Goal: Check status: Check status

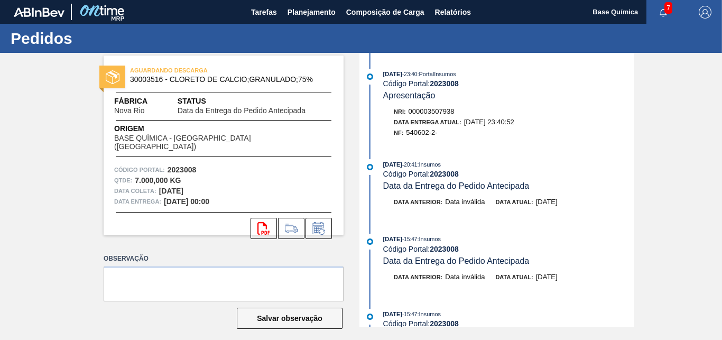
scroll to position [9, 0]
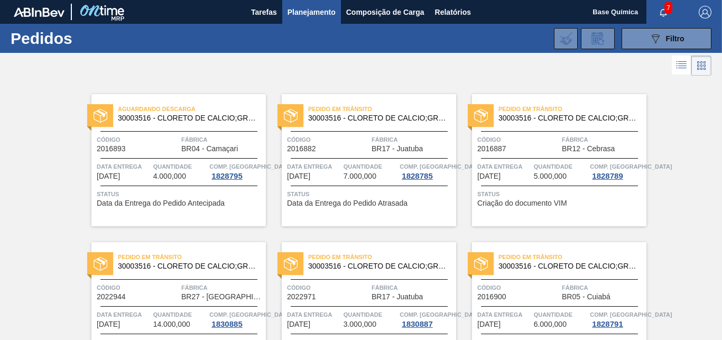
click at [312, 10] on span "Planejamento" at bounding box center [311, 12] width 48 height 13
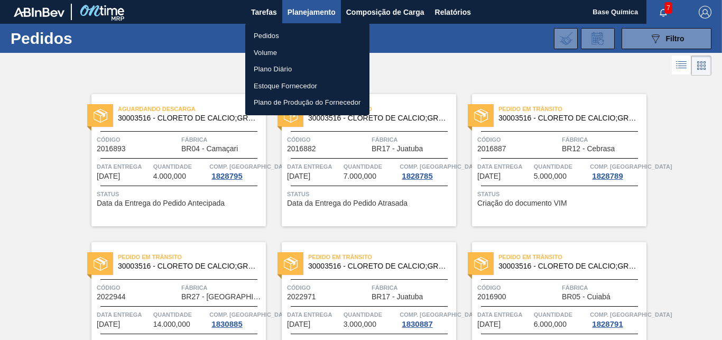
click at [296, 33] on li "Pedidos" at bounding box center [307, 35] width 124 height 17
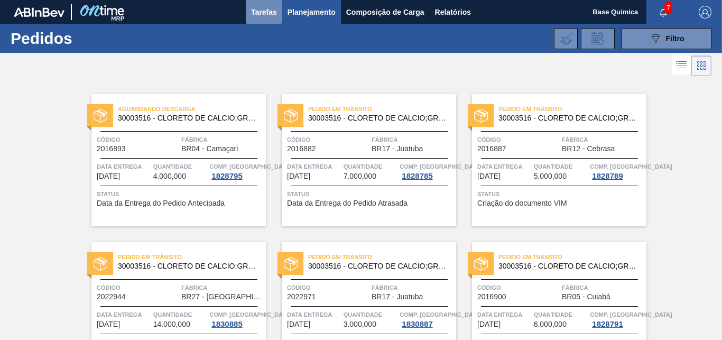
click at [261, 15] on span "Tarefas" at bounding box center [264, 12] width 26 height 13
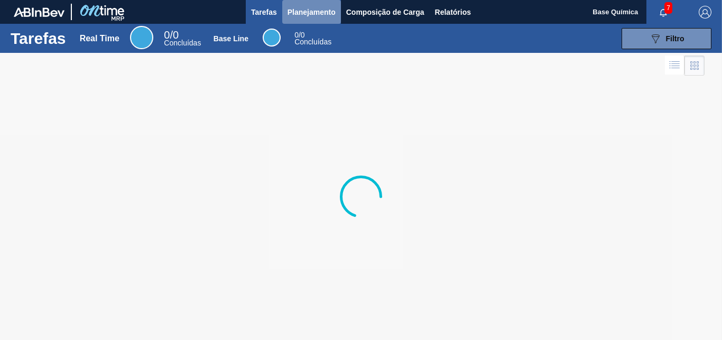
click at [309, 8] on span "Planejamento" at bounding box center [311, 12] width 48 height 13
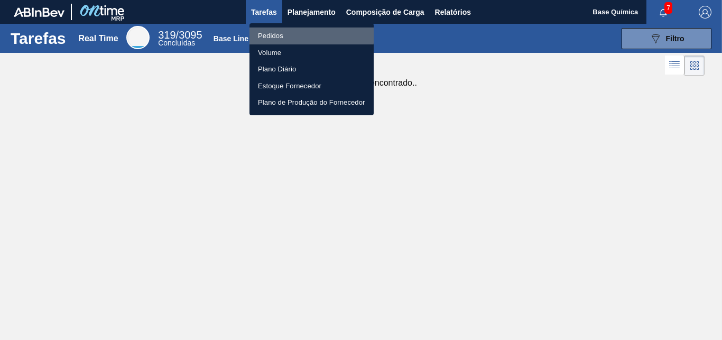
click at [285, 33] on li "Pedidos" at bounding box center [311, 35] width 124 height 17
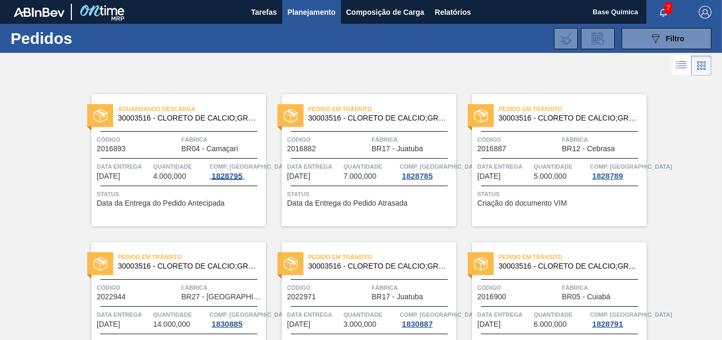
click at [223, 174] on div "1828795" at bounding box center [226, 176] width 35 height 8
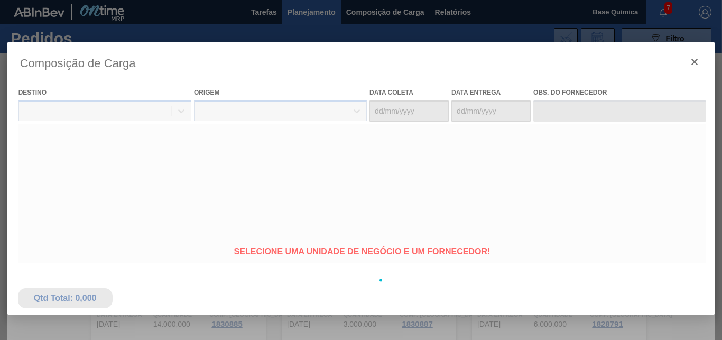
type coleta "02/09/2025"
type entrega "16/09/2025"
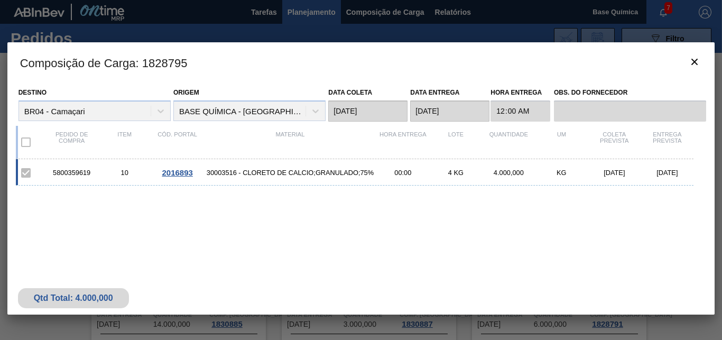
click at [181, 170] on span "2016893" at bounding box center [177, 172] width 31 height 9
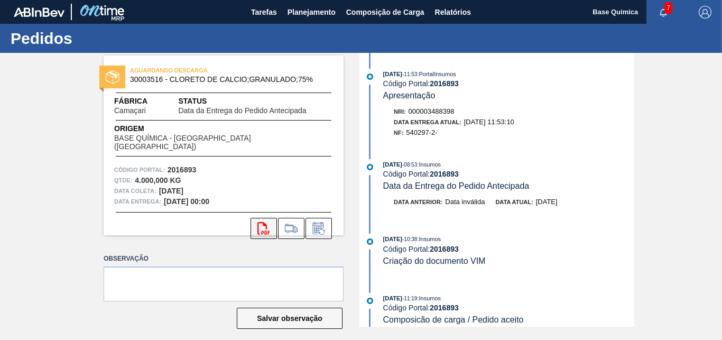
click at [261, 222] on icon "svg{fill:#ff0000}" at bounding box center [263, 228] width 13 height 13
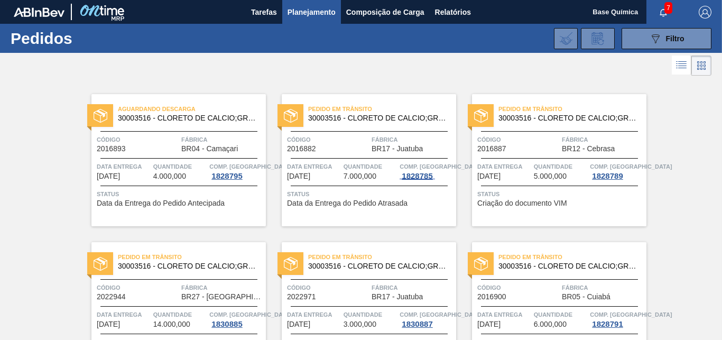
click at [411, 175] on div "1828785" at bounding box center [416, 176] width 35 height 8
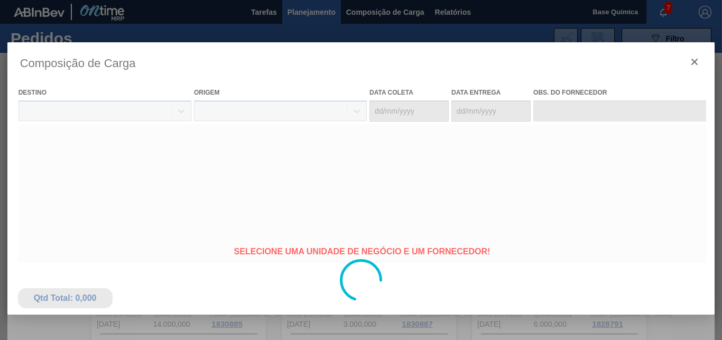
type coleta "29/08/2025"
type entrega "04/09/2025"
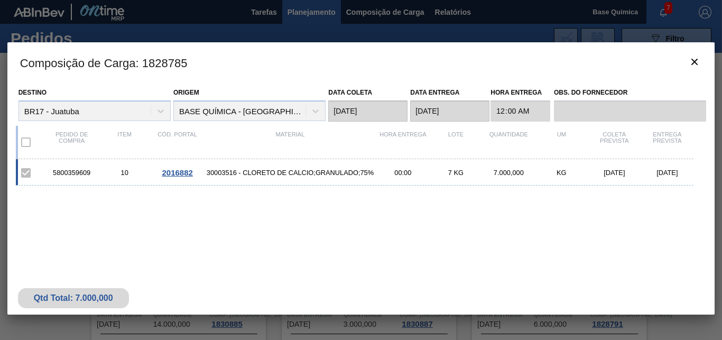
click at [183, 172] on span "2016882" at bounding box center [177, 172] width 31 height 9
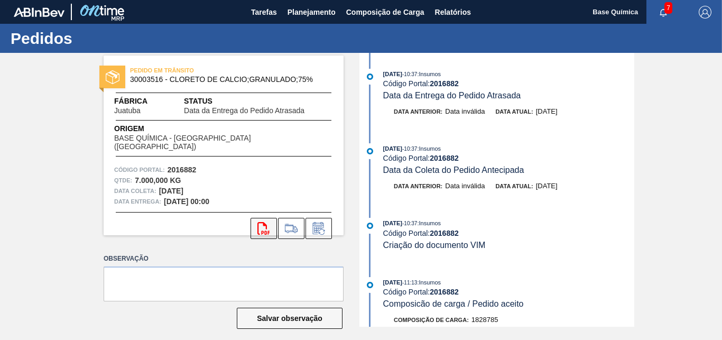
click at [267, 218] on button "svg{fill:#ff0000}" at bounding box center [263, 228] width 26 height 21
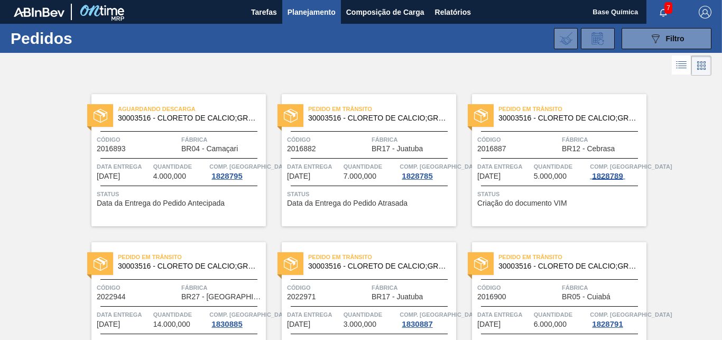
click at [598, 175] on div "1828789" at bounding box center [607, 176] width 35 height 8
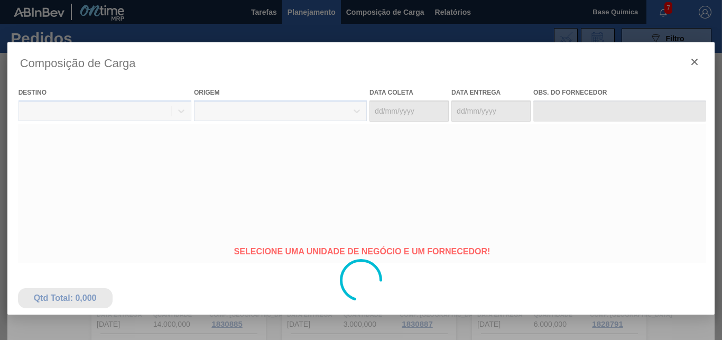
type coleta "03/09/2025"
type entrega "15/09/2025"
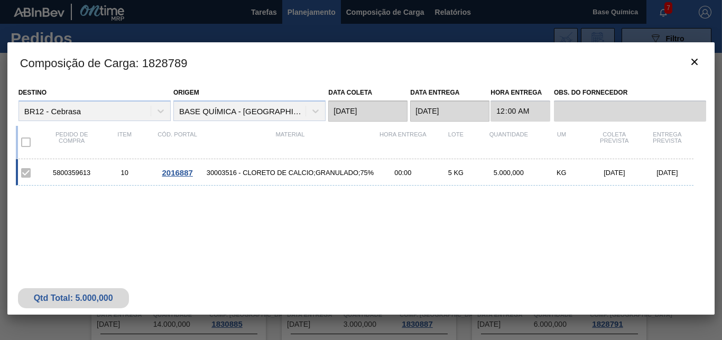
click at [176, 171] on span "2016887" at bounding box center [177, 172] width 31 height 9
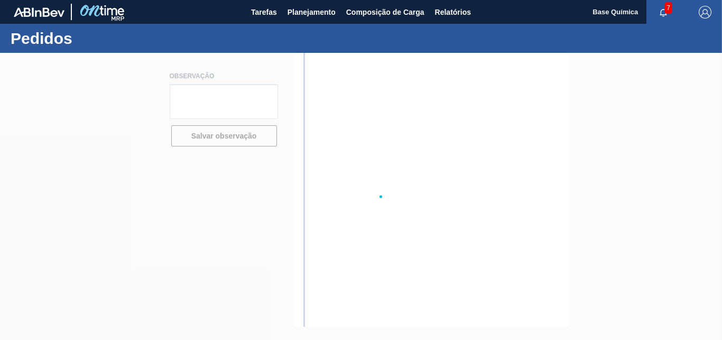
click at [176, 171] on div at bounding box center [361, 196] width 722 height 287
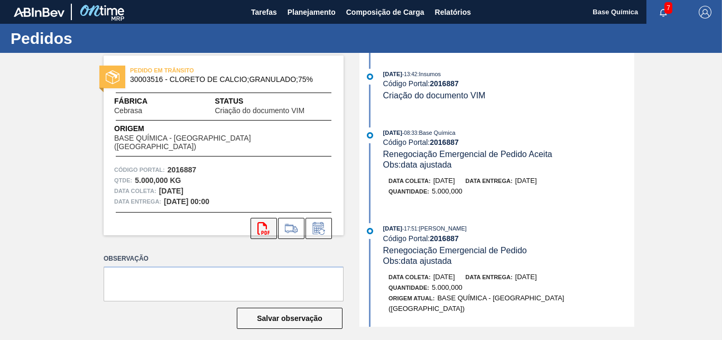
click at [257, 222] on icon "svg{fill:#ff0000}" at bounding box center [263, 228] width 13 height 13
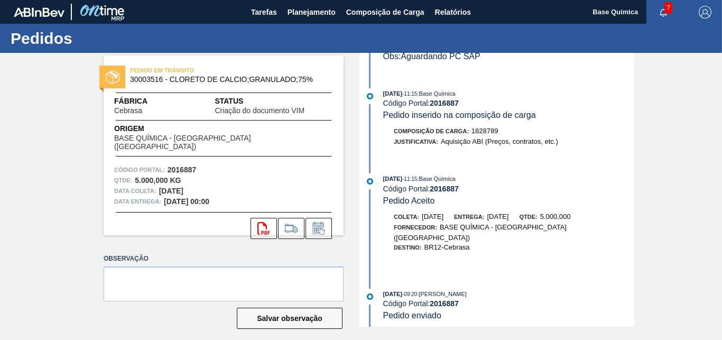
scroll to position [578, 0]
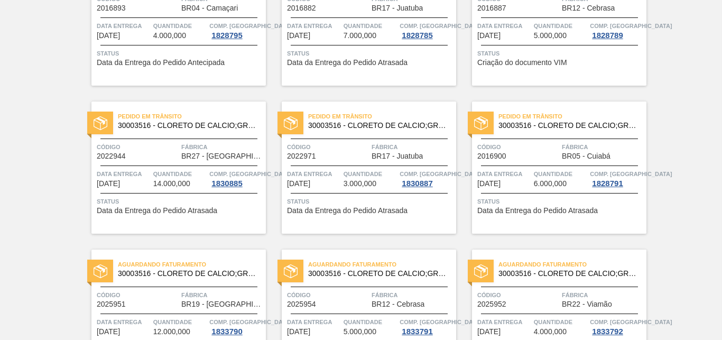
scroll to position [162, 0]
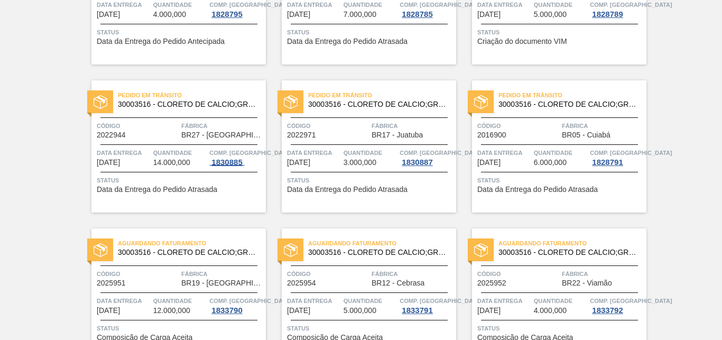
click at [222, 161] on div "1830885" at bounding box center [226, 162] width 35 height 8
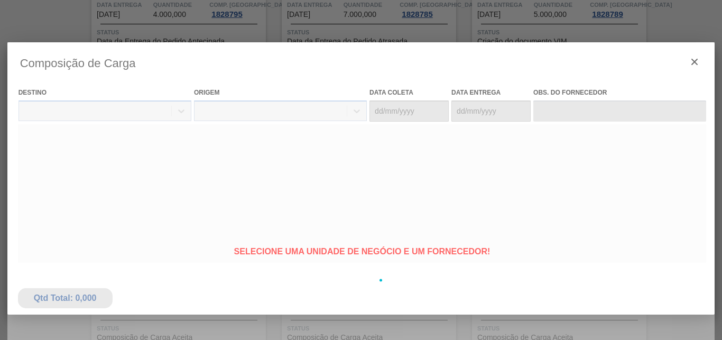
type coleta "04/09/2025"
type entrega "16/09/2025"
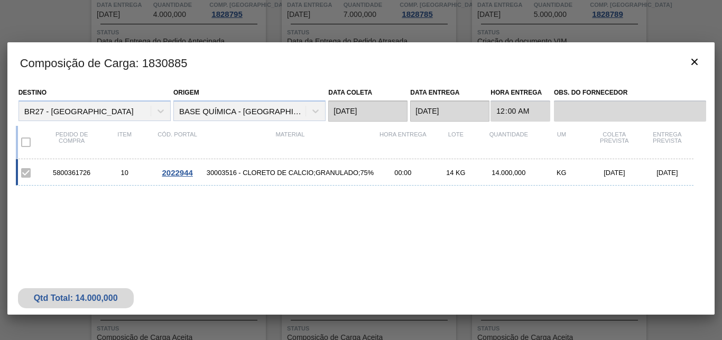
click at [178, 172] on span "2022944" at bounding box center [177, 172] width 31 height 9
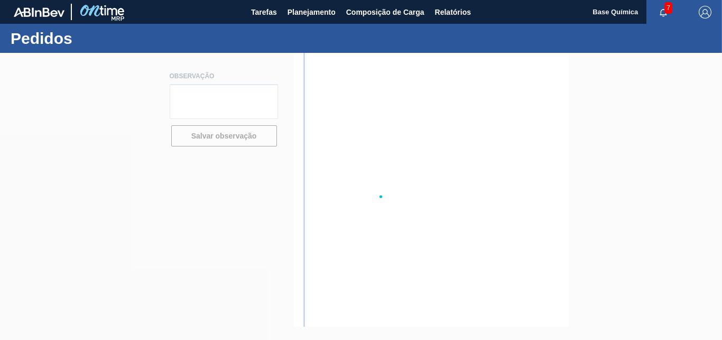
click at [178, 172] on div at bounding box center [361, 196] width 722 height 287
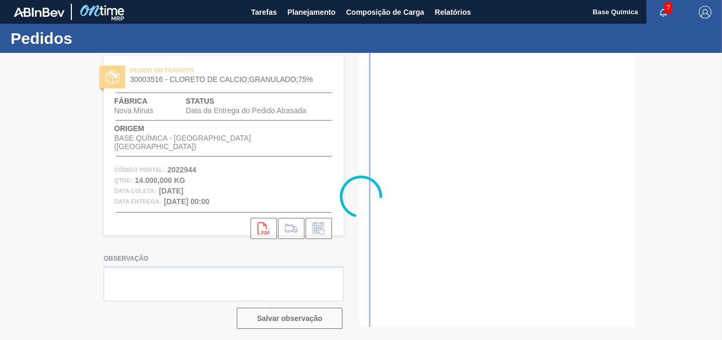
click at [257, 219] on div at bounding box center [361, 196] width 722 height 287
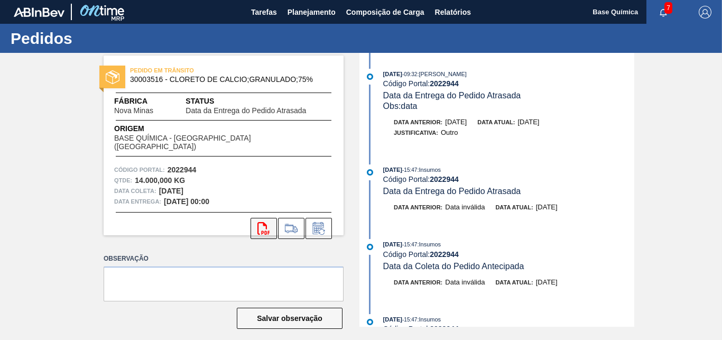
click at [258, 222] on icon "svg{fill:#ff0000}" at bounding box center [263, 228] width 13 height 13
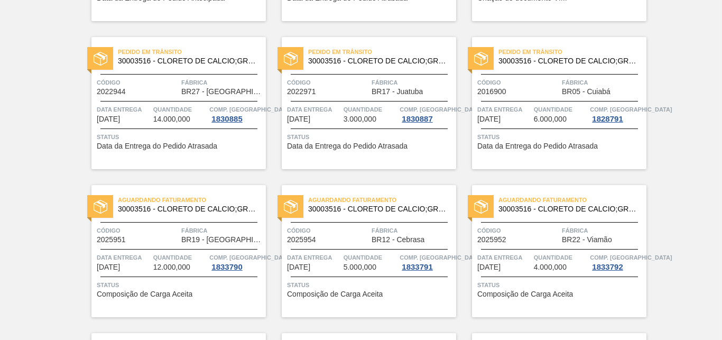
scroll to position [216, 0]
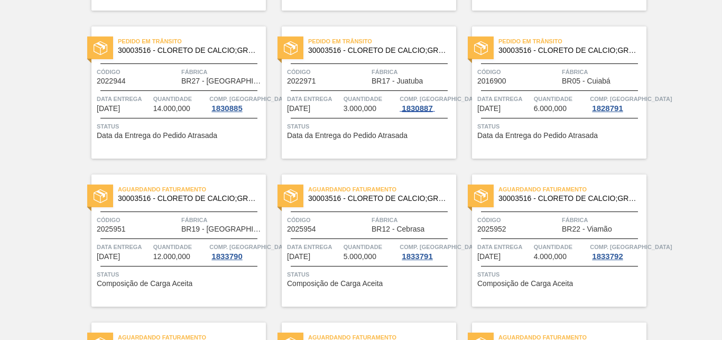
click at [416, 107] on div "1830887" at bounding box center [416, 108] width 35 height 8
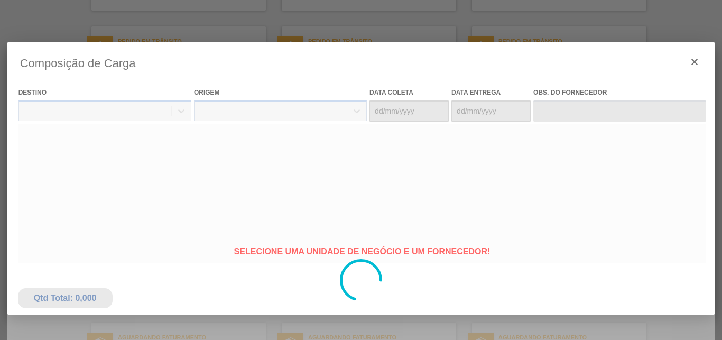
type coleta "03/09/2025"
type entrega "17/09/2025"
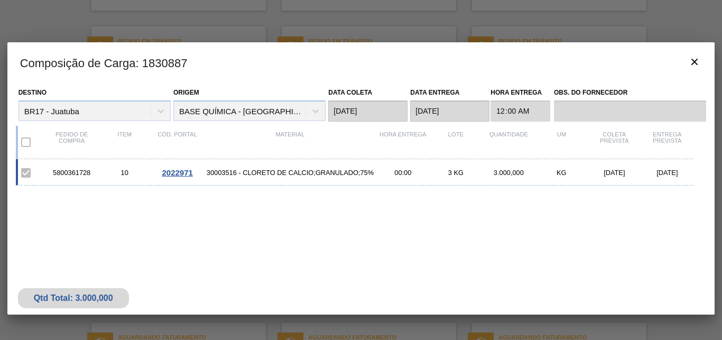
click at [174, 171] on span "2022971" at bounding box center [177, 172] width 31 height 9
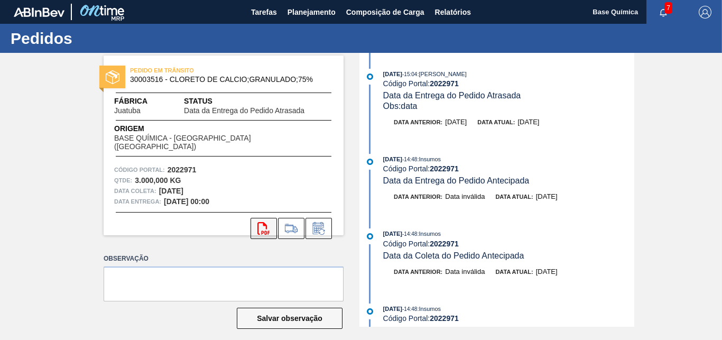
click at [260, 222] on icon at bounding box center [263, 228] width 12 height 13
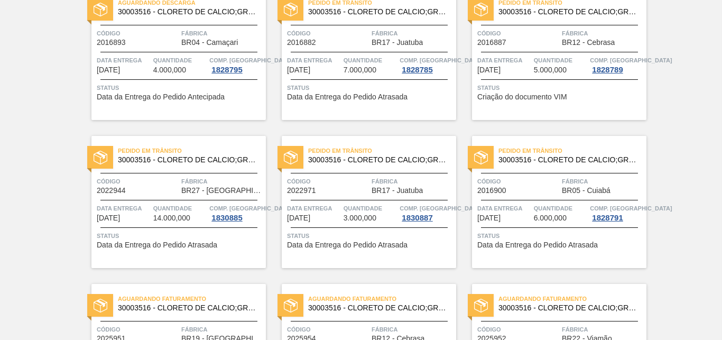
scroll to position [108, 0]
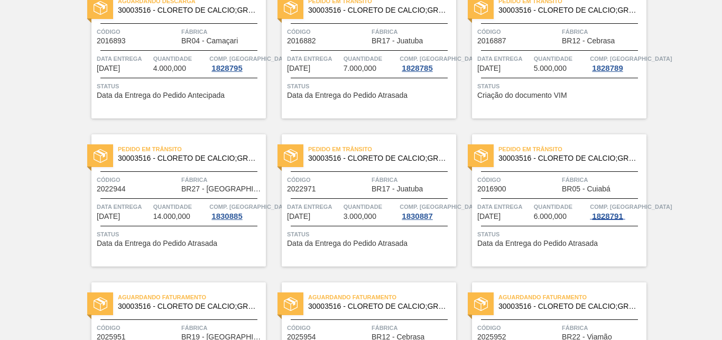
click at [598, 215] on div "1828791" at bounding box center [607, 216] width 35 height 8
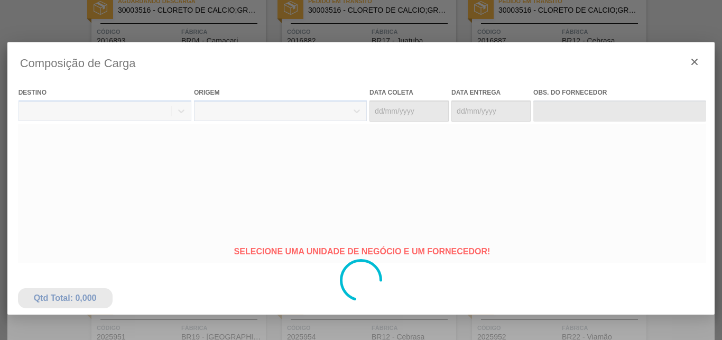
type coleta "03/09/2025"
type entrega "15/09/2025"
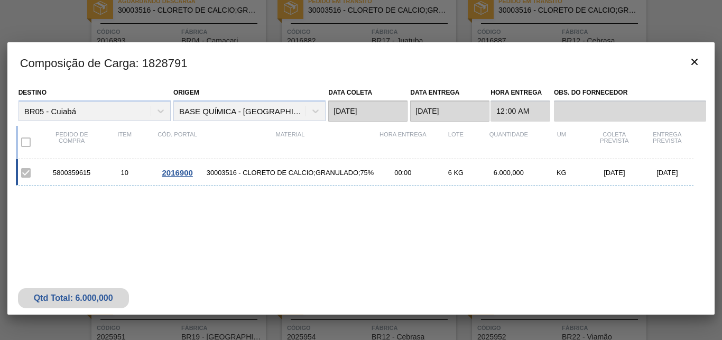
click at [176, 170] on span "2016900" at bounding box center [177, 172] width 31 height 9
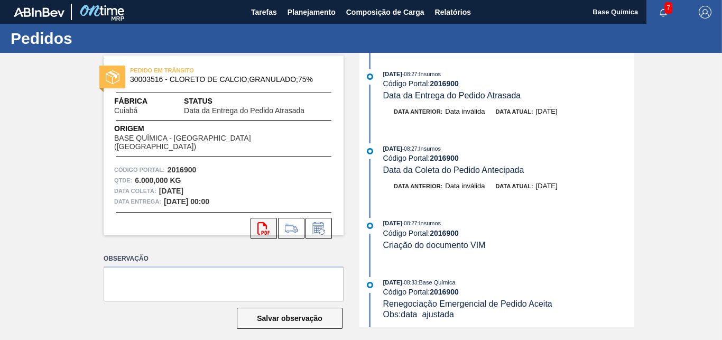
click at [260, 222] on icon "svg{fill:#ff0000}" at bounding box center [263, 228] width 13 height 13
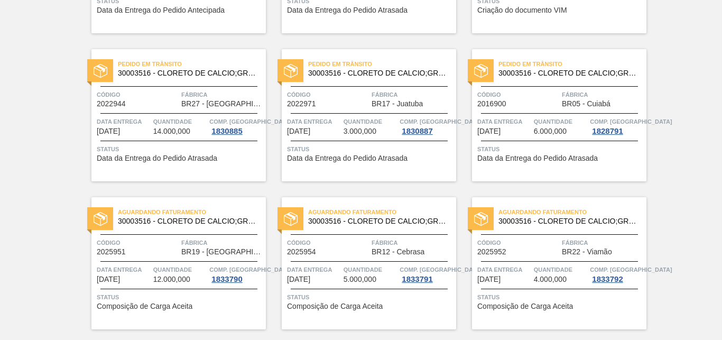
scroll to position [216, 0]
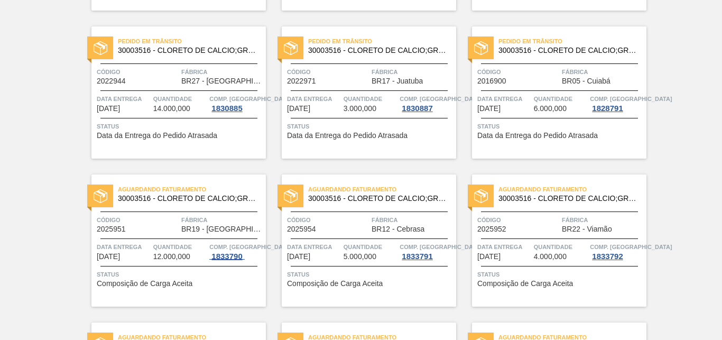
click at [226, 252] on div "1833790" at bounding box center [226, 256] width 35 height 8
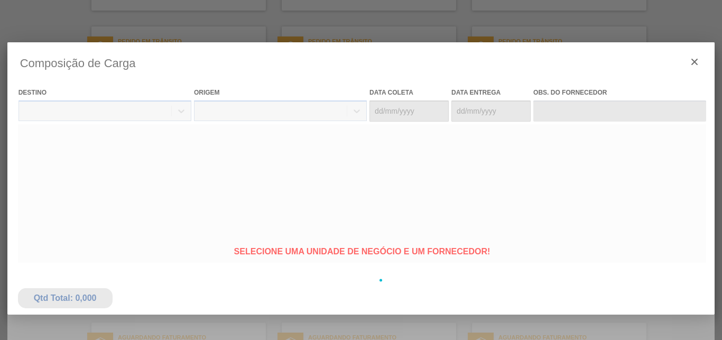
type coleta "12/09/2025"
type entrega "19/09/2025"
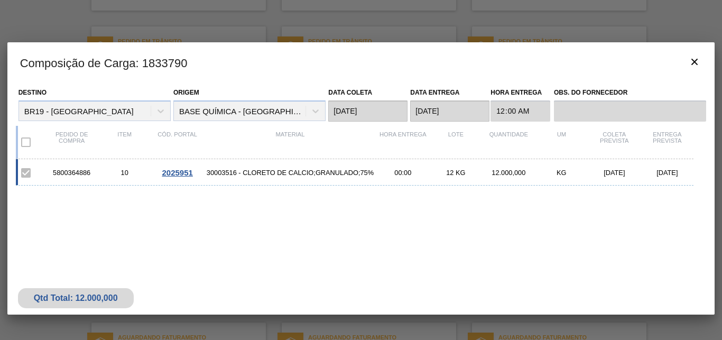
click at [168, 171] on span "2025951" at bounding box center [177, 172] width 31 height 9
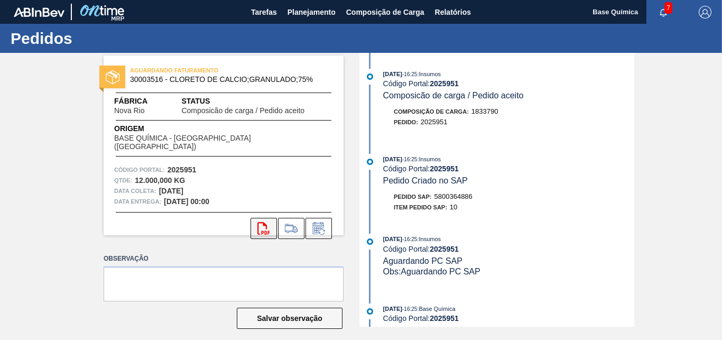
click at [257, 222] on icon at bounding box center [263, 228] width 12 height 13
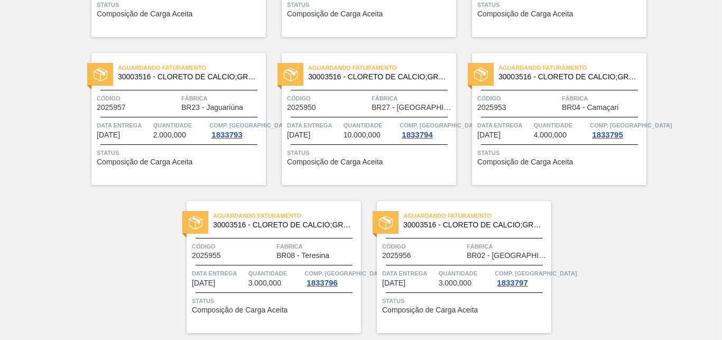
scroll to position [377, 0]
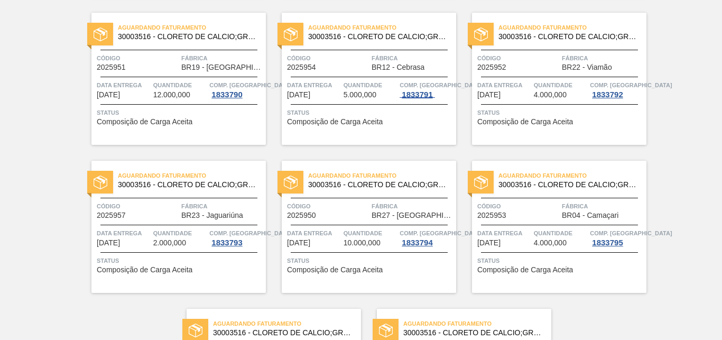
click at [421, 92] on div "1833791" at bounding box center [416, 94] width 35 height 8
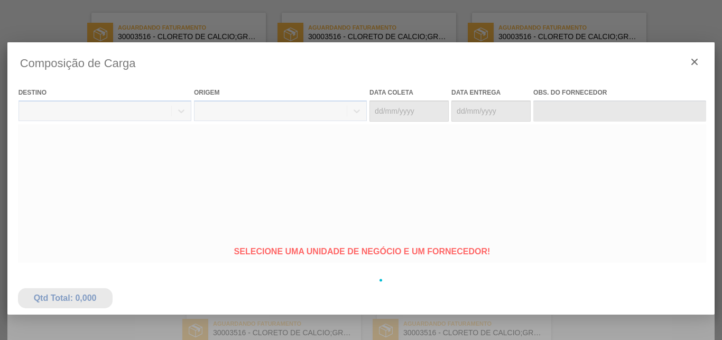
type coleta "12/09/2025"
type entrega "22/09/2025"
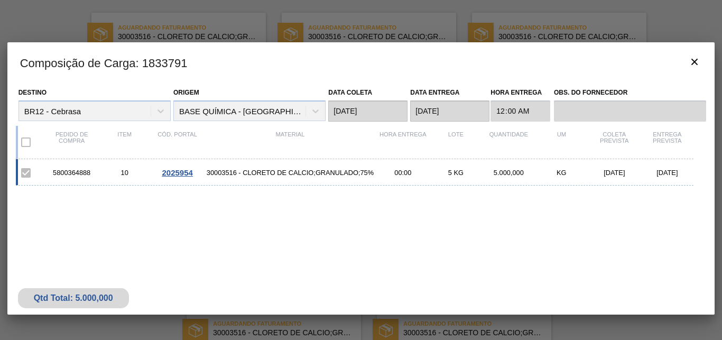
click at [179, 170] on span "2025954" at bounding box center [177, 172] width 31 height 9
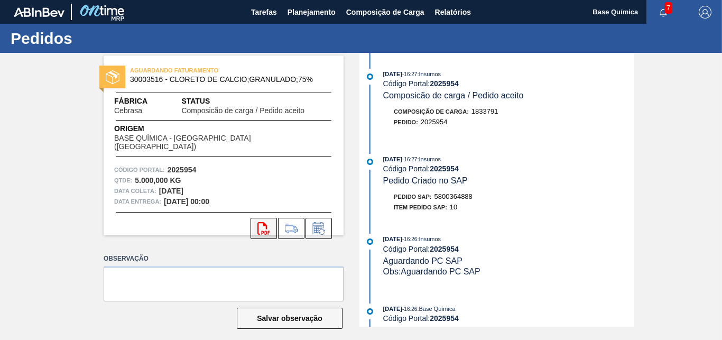
click at [257, 222] on icon "svg{fill:#ff0000}" at bounding box center [263, 228] width 13 height 13
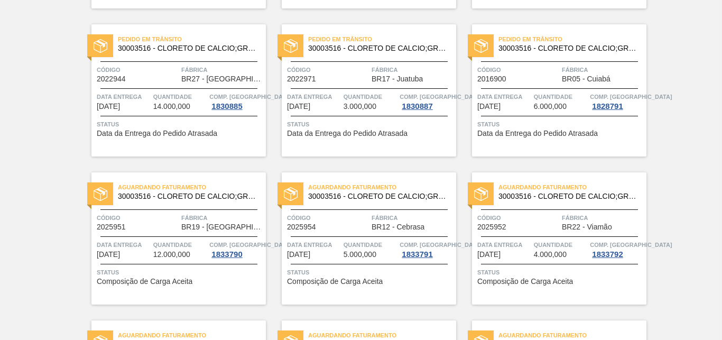
scroll to position [269, 0]
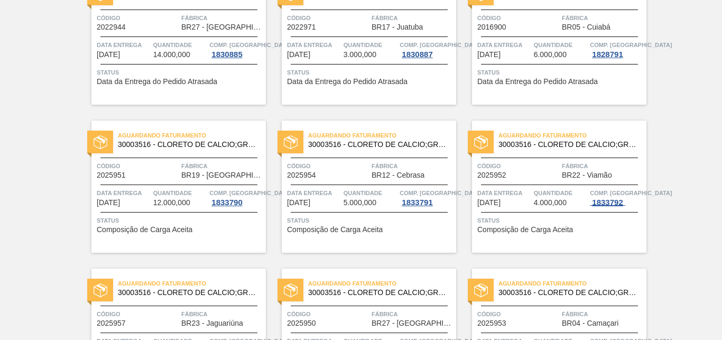
click at [614, 202] on div "1833792" at bounding box center [607, 202] width 35 height 8
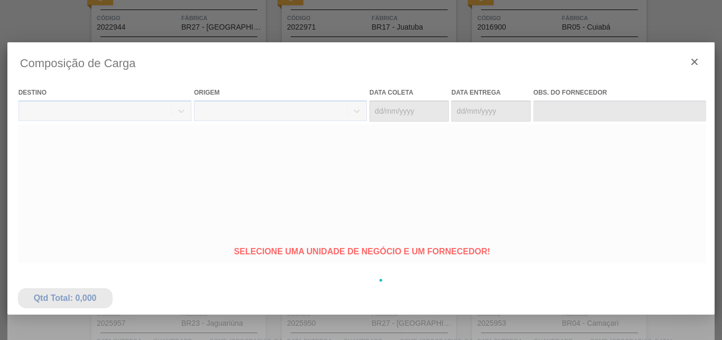
type coleta "12/09/2025"
type entrega "22/09/2025"
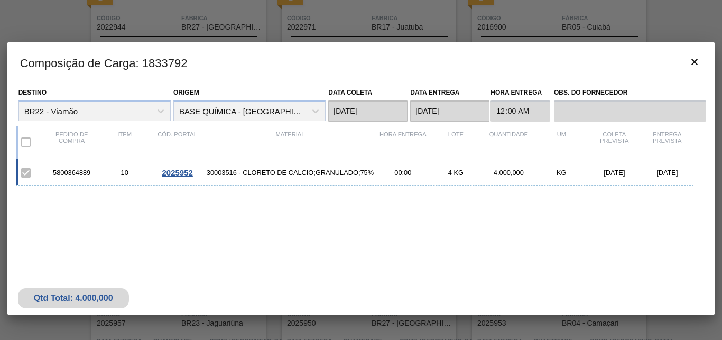
click at [180, 171] on span "2025952" at bounding box center [177, 172] width 31 height 9
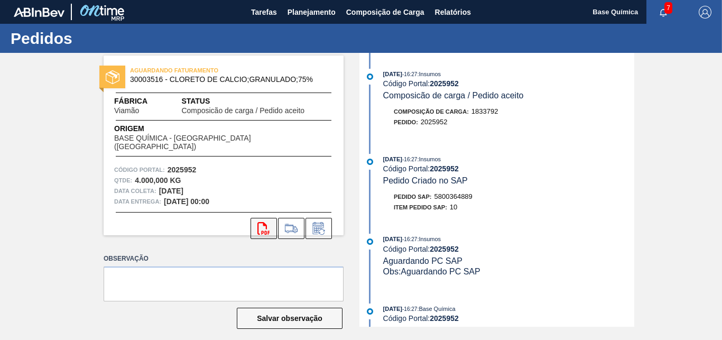
click at [262, 218] on button "svg{fill:#ff0000}" at bounding box center [263, 228] width 26 height 21
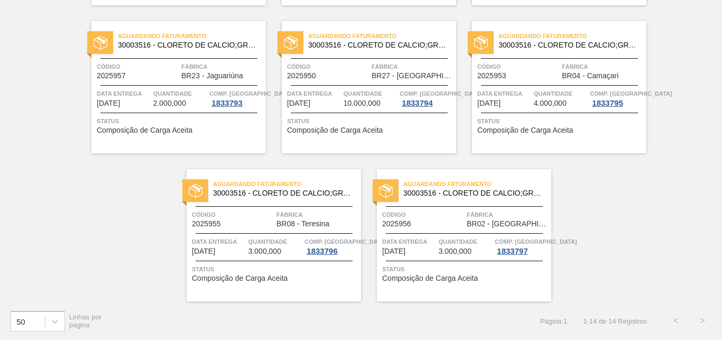
scroll to position [517, 0]
click at [222, 102] on div "1833793" at bounding box center [226, 102] width 35 height 8
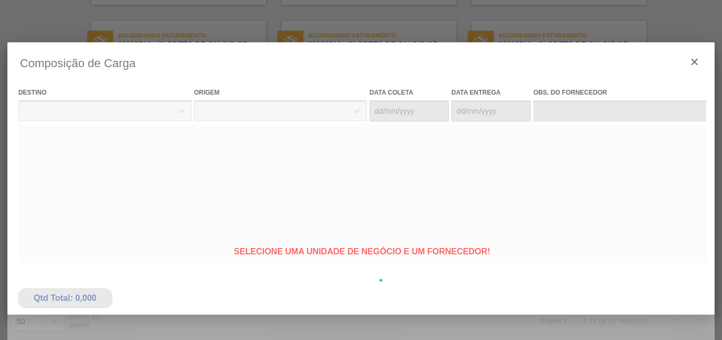
type coleta "15/09/2025"
type entrega "25/09/2025"
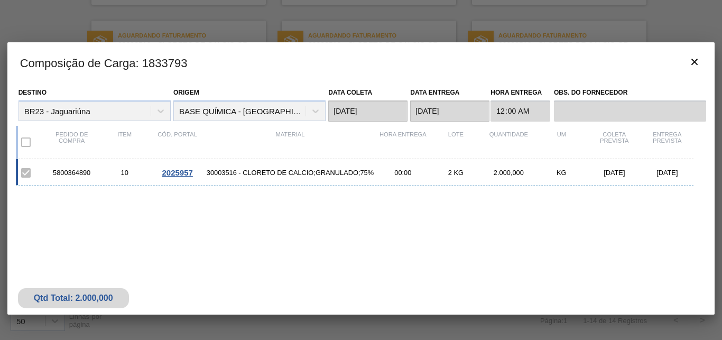
click at [175, 174] on span "2025957" at bounding box center [177, 172] width 31 height 9
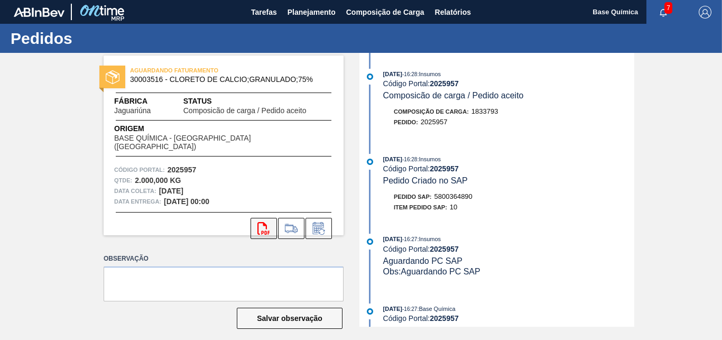
click at [257, 222] on icon "svg{fill:#ff0000}" at bounding box center [263, 228] width 13 height 13
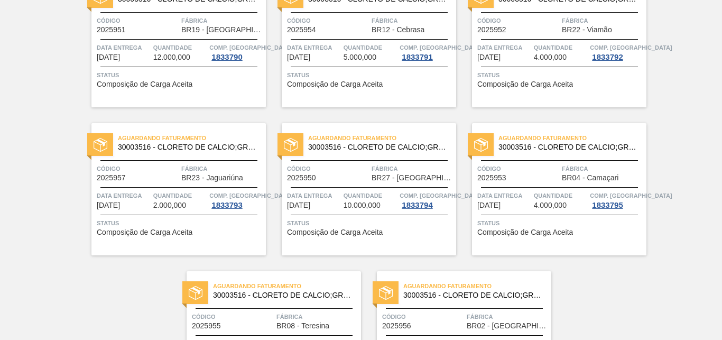
scroll to position [431, 0]
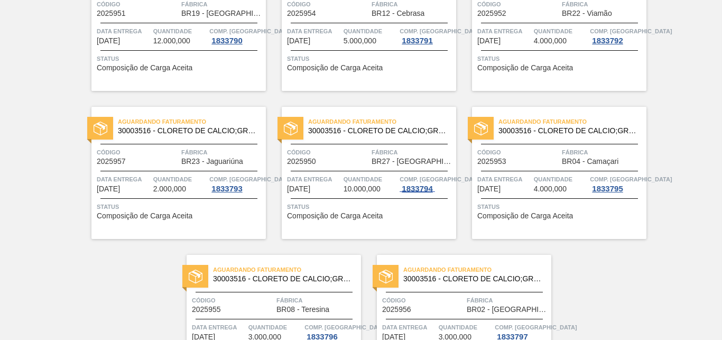
click at [416, 190] on div "1833794" at bounding box center [416, 188] width 35 height 8
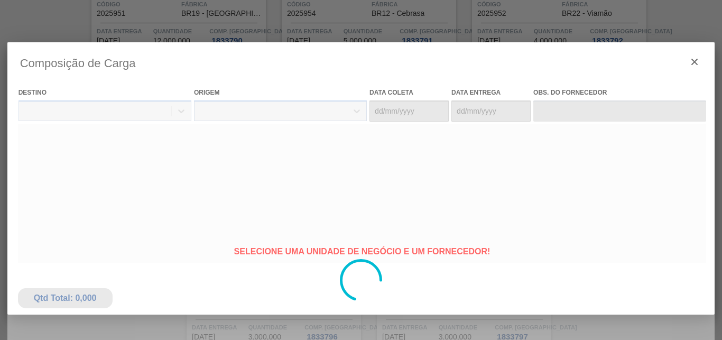
type coleta "15/09/2025"
type entrega "25/09/2025"
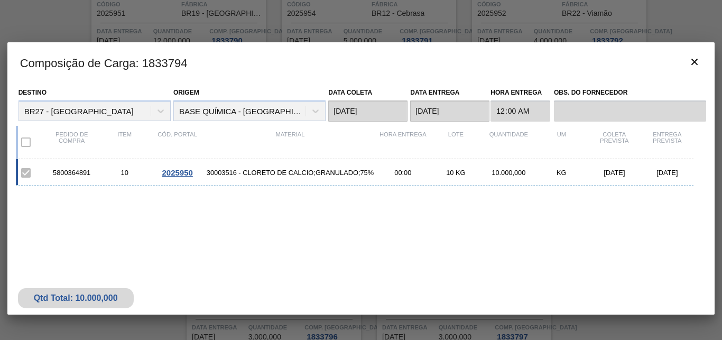
click at [170, 171] on span "2025950" at bounding box center [177, 172] width 31 height 9
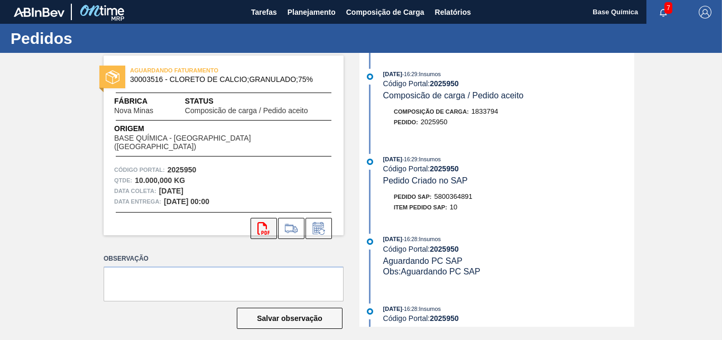
click at [257, 222] on icon at bounding box center [263, 228] width 12 height 13
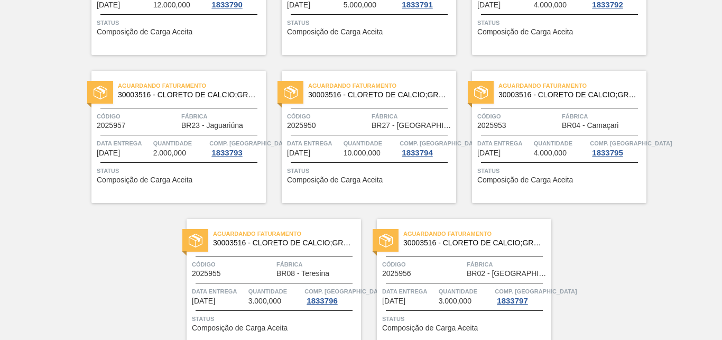
scroll to position [517, 0]
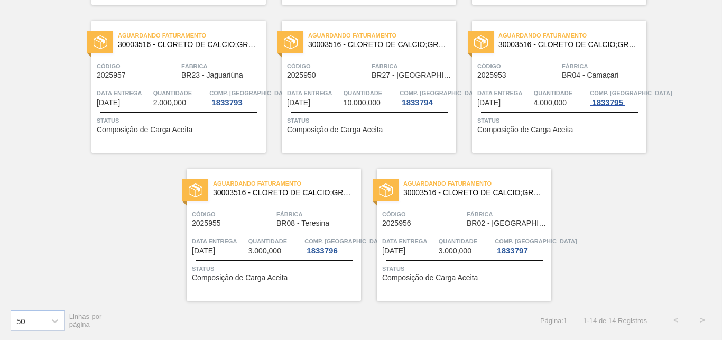
click at [610, 100] on div "1833795" at bounding box center [607, 102] width 35 height 8
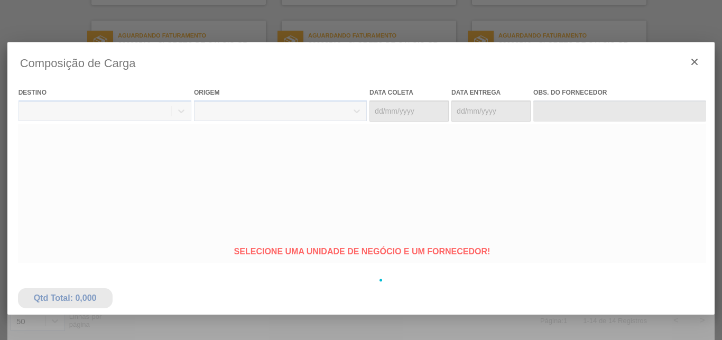
type coleta "15/09/2025"
type entrega "29/09/2025"
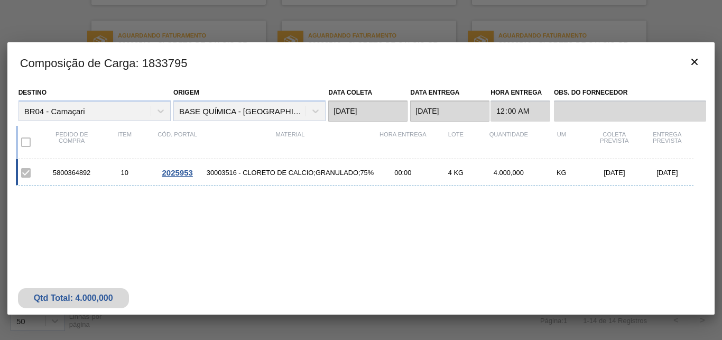
click at [173, 172] on span "2025953" at bounding box center [177, 172] width 31 height 9
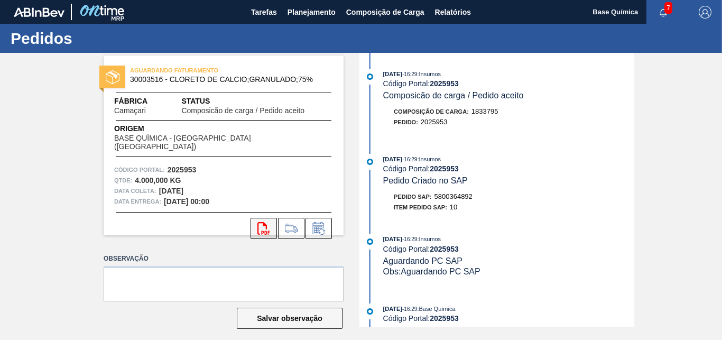
click at [259, 222] on icon "svg{fill:#ff0000}" at bounding box center [263, 228] width 13 height 13
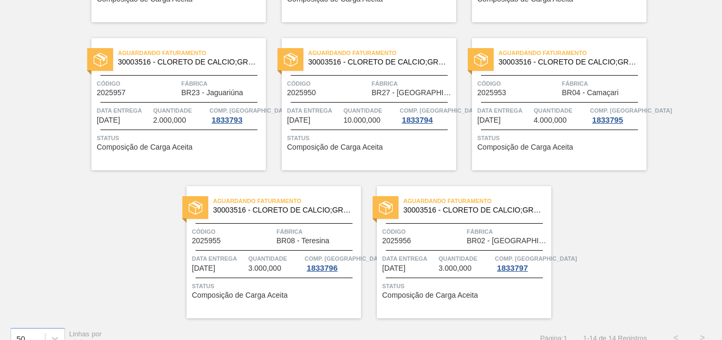
scroll to position [517, 0]
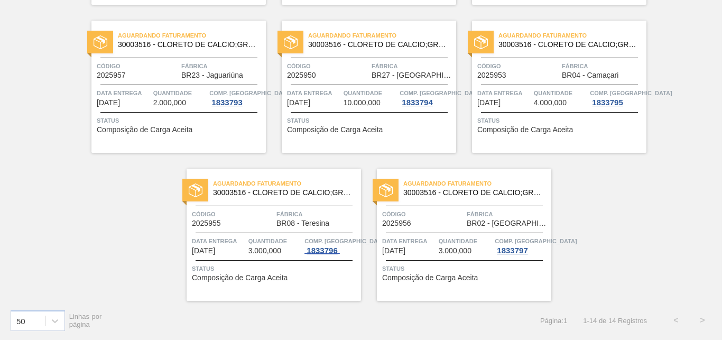
click at [319, 248] on div "1833796" at bounding box center [321, 250] width 35 height 8
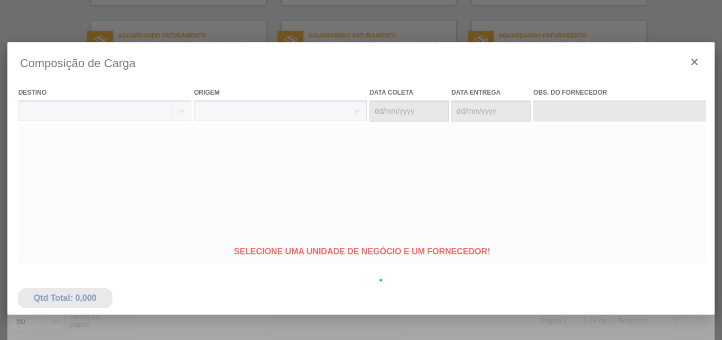
type coleta "15/09/2025"
type entrega "29/09/2025"
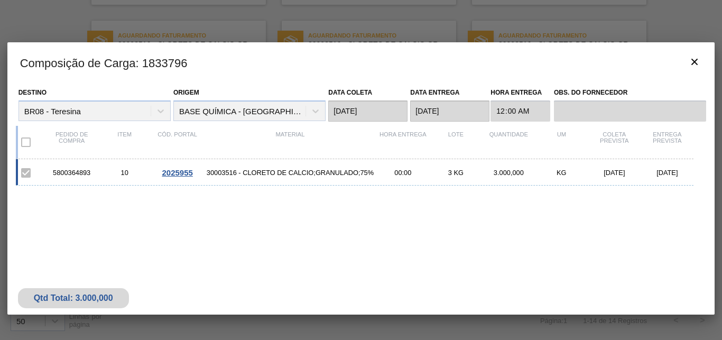
click at [179, 170] on span "2025955" at bounding box center [177, 172] width 31 height 9
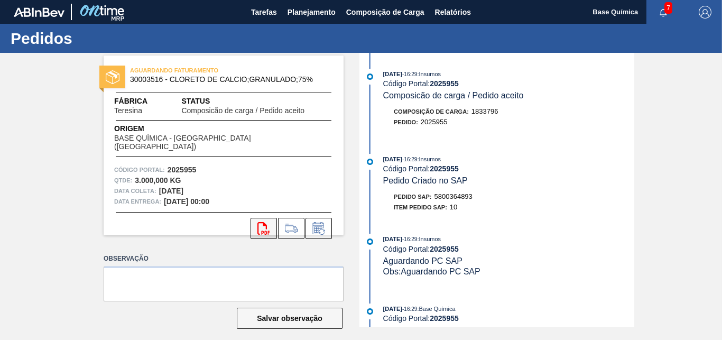
click at [257, 222] on icon "svg{fill:#ff0000}" at bounding box center [263, 228] width 13 height 13
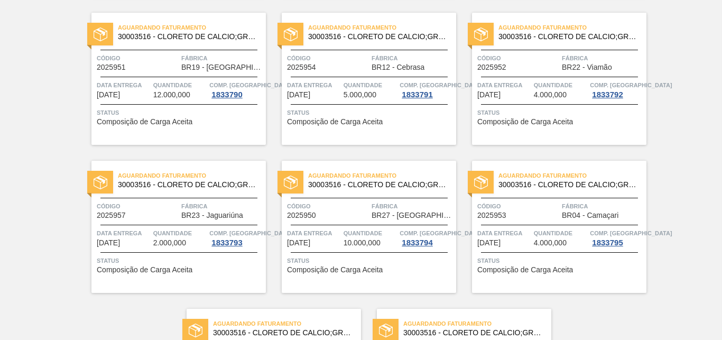
scroll to position [517, 0]
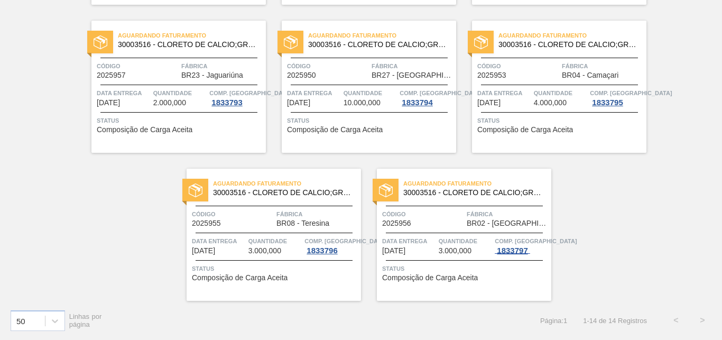
click at [517, 248] on div "1833797" at bounding box center [512, 250] width 35 height 8
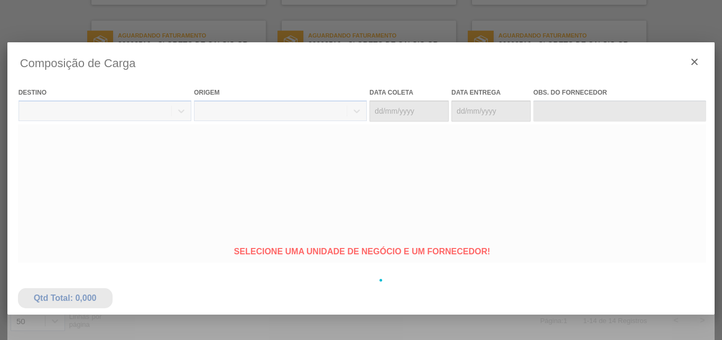
type coleta "15/09/2025"
type entrega "[DATE]"
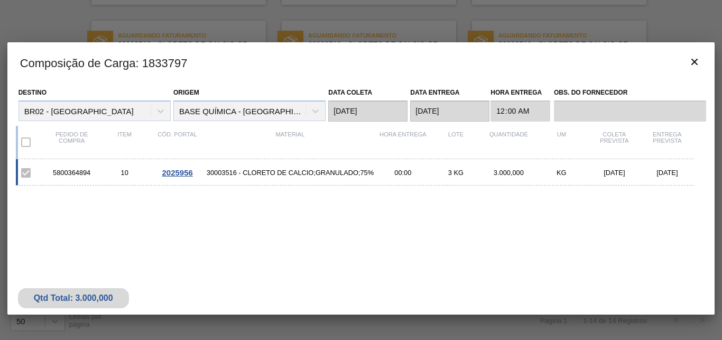
click at [175, 176] on span "2025956" at bounding box center [177, 172] width 31 height 9
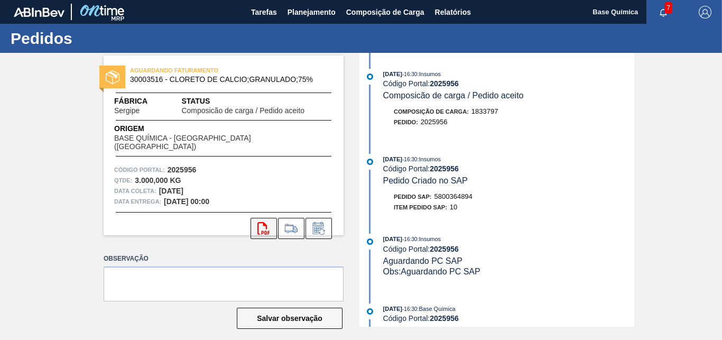
click at [257, 222] on icon "svg{fill:#ff0000}" at bounding box center [263, 228] width 13 height 13
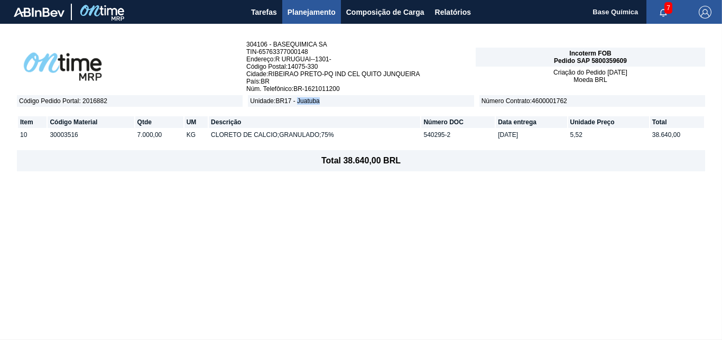
drag, startPoint x: 300, startPoint y: 102, endPoint x: 321, endPoint y: 106, distance: 21.5
click at [321, 106] on span "Unidade : BR17 - Juatuba" at bounding box center [361, 101] width 226 height 12
drag, startPoint x: 299, startPoint y: 106, endPoint x: 323, endPoint y: 107, distance: 24.4
click at [323, 107] on span "Unidade : BR12 - Cebrasa" at bounding box center [361, 101] width 226 height 12
copy span "Cebrasa"
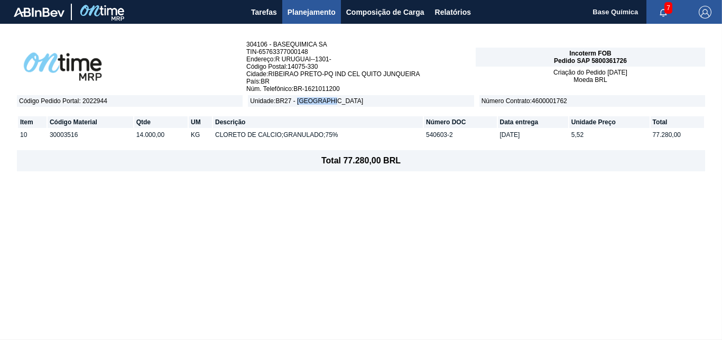
drag, startPoint x: 310, startPoint y: 103, endPoint x: 332, endPoint y: 102, distance: 22.7
click at [332, 102] on span "Unidade : BR27 - [GEOGRAPHIC_DATA]" at bounding box center [361, 101] width 226 height 12
click at [334, 104] on span "Unidade : BR27 - [GEOGRAPHIC_DATA]" at bounding box center [361, 101] width 226 height 12
drag, startPoint x: 299, startPoint y: 104, endPoint x: 322, endPoint y: 102, distance: 22.8
click at [322, 101] on span "Unidade : BR17 - Juatuba" at bounding box center [361, 101] width 226 height 12
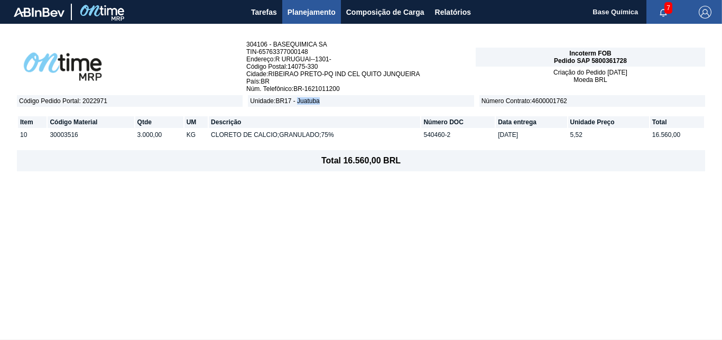
copy span "Juatuba"
drag, startPoint x: 592, startPoint y: 62, endPoint x: 633, endPoint y: 60, distance: 40.7
click at [633, 60] on div "Incoterm FOB Pedido SAP 5800364886" at bounding box center [589, 57] width 229 height 19
click at [616, 66] on div "Incoterm FOB Pedido SAP 5800364886" at bounding box center [589, 57] width 229 height 19
drag, startPoint x: 304, startPoint y: 103, endPoint x: 324, endPoint y: 102, distance: 19.6
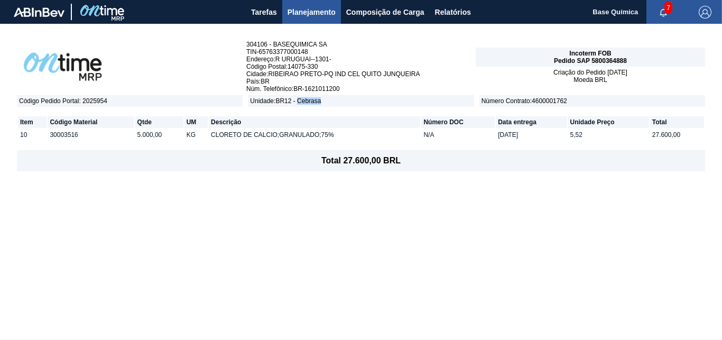
click at [324, 102] on span "Unidade : BR12 - Cebrasa" at bounding box center [361, 101] width 226 height 12
drag, startPoint x: 593, startPoint y: 60, endPoint x: 629, endPoint y: 62, distance: 36.5
click at [629, 62] on div "Incoterm FOB Pedido SAP 5800364888" at bounding box center [589, 57] width 229 height 19
copy span "5800364888"
drag, startPoint x: 302, startPoint y: 105, endPoint x: 331, endPoint y: 98, distance: 29.3
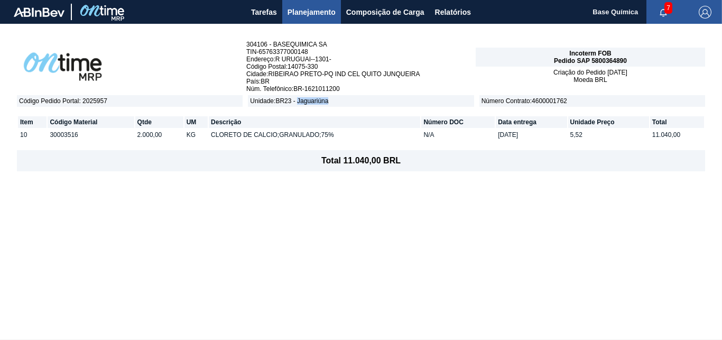
click at [331, 98] on div "304106 - BASEQUIMICA SA TIN - 65763377000148 Endereço : R URUGUAI--1301- Código…" at bounding box center [361, 181] width 722 height 315
drag, startPoint x: 601, startPoint y: 61, endPoint x: 627, endPoint y: 61, distance: 26.4
click at [627, 61] on div "Incoterm FOB Pedido SAP 5800364890" at bounding box center [589, 57] width 229 height 19
drag, startPoint x: 306, startPoint y: 105, endPoint x: 332, endPoint y: 110, distance: 26.9
click at [332, 107] on span "Unidade : BR27 - Nova Minas" at bounding box center [361, 101] width 226 height 12
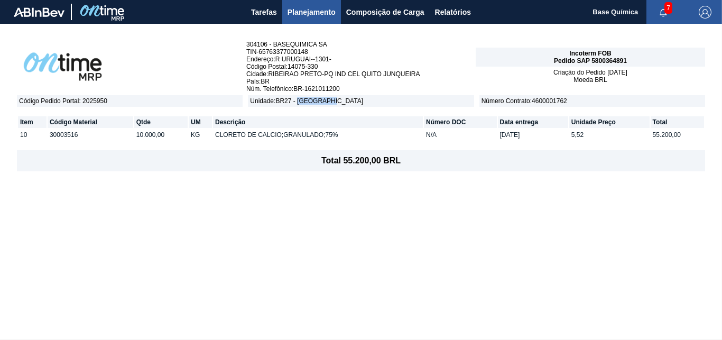
copy span "Nova Minas"
drag, startPoint x: 593, startPoint y: 59, endPoint x: 628, endPoint y: 58, distance: 35.4
click at [628, 58] on div "Incoterm FOB Pedido SAP 5800364891" at bounding box center [589, 57] width 229 height 19
copy span "5800364891"
drag, startPoint x: 300, startPoint y: 104, endPoint x: 327, endPoint y: 104, distance: 26.9
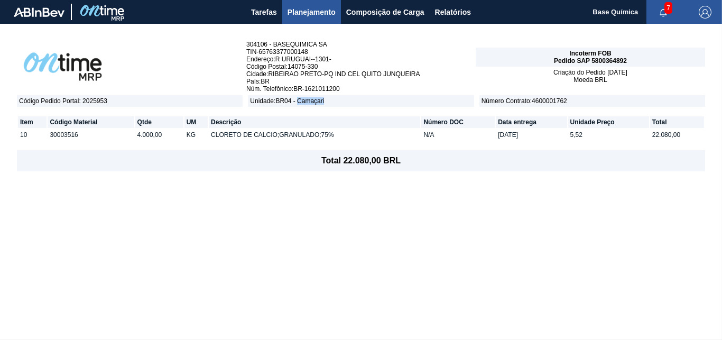
click at [327, 104] on span "Unidade : BR04 - Camaçari" at bounding box center [361, 101] width 226 height 12
drag, startPoint x: 600, startPoint y: 63, endPoint x: 625, endPoint y: 61, distance: 25.4
click at [625, 61] on span "Pedido SAP 5800364892" at bounding box center [590, 60] width 73 height 7
drag, startPoint x: 303, startPoint y: 101, endPoint x: 327, endPoint y: 102, distance: 23.8
click at [327, 102] on span "Unidade : BR08 - Teresina" at bounding box center [361, 101] width 226 height 12
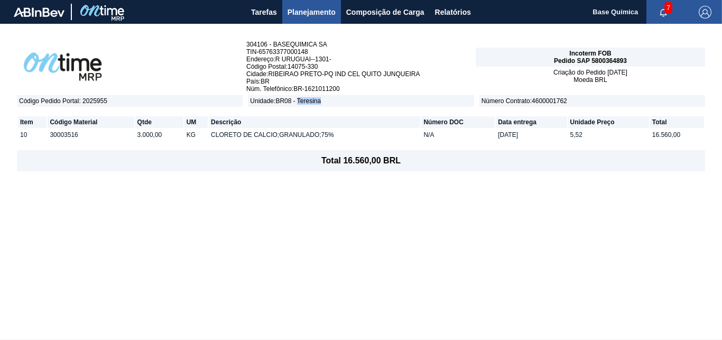
copy span "Teresina"
click at [287, 103] on span "Unidade : BR08 - Teresina" at bounding box center [361, 101] width 226 height 12
drag, startPoint x: 592, startPoint y: 59, endPoint x: 626, endPoint y: 60, distance: 33.8
click at [626, 60] on span "Pedido SAP 5800364893" at bounding box center [590, 60] width 73 height 7
copy span "5800364893"
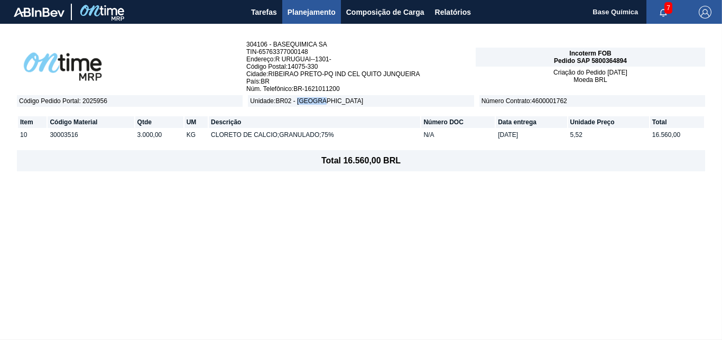
drag, startPoint x: 301, startPoint y: 102, endPoint x: 321, endPoint y: 104, distance: 20.1
click at [321, 104] on span "Unidade : BR02 - [GEOGRAPHIC_DATA]" at bounding box center [361, 101] width 226 height 12
copy span "Sergipe"
drag, startPoint x: 608, startPoint y: 61, endPoint x: 630, endPoint y: 60, distance: 22.2
click at [630, 60] on div "Incoterm FOB Pedido SAP 5800364894" at bounding box center [589, 57] width 229 height 19
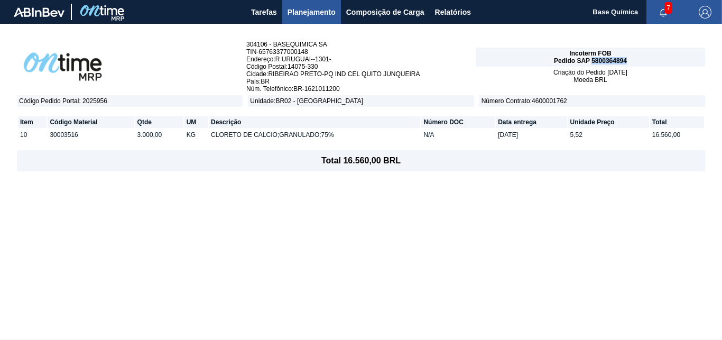
copy span "5800364894"
